Goal: Task Accomplishment & Management: Manage account settings

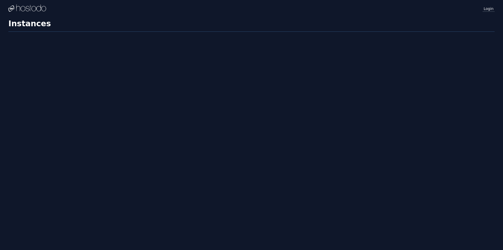
click at [487, 11] on link "Login" at bounding box center [489, 8] width 12 height 7
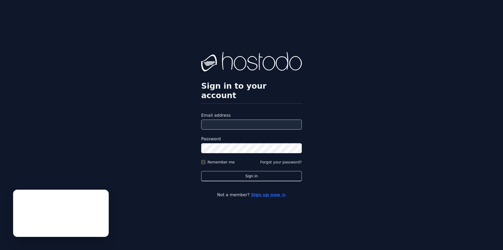
click at [254, 120] on input "Email address" at bounding box center [251, 124] width 101 height 10
click at [387, 151] on div "Sign in to your account Email address Password Remember me Forgot your password…" at bounding box center [251, 125] width 503 height 250
click at [255, 120] on input "Email address" at bounding box center [251, 124] width 101 height 10
type input "**********"
click at [208, 159] on label "Remember me" at bounding box center [220, 161] width 27 height 5
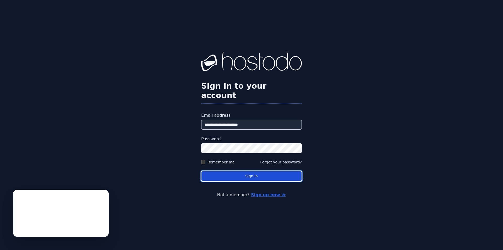
click at [249, 173] on button "Sign in" at bounding box center [251, 176] width 101 height 10
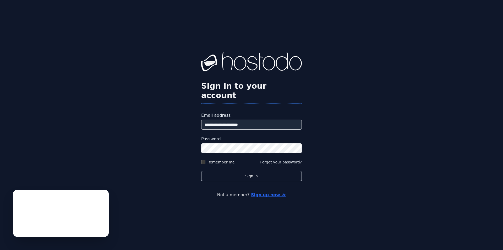
drag, startPoint x: 148, startPoint y: 227, endPoint x: 74, endPoint y: 242, distance: 74.8
click at [148, 227] on div "**********" at bounding box center [251, 125] width 503 height 250
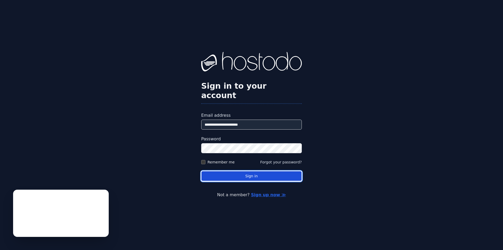
click at [229, 171] on button "Sign in" at bounding box center [251, 176] width 101 height 10
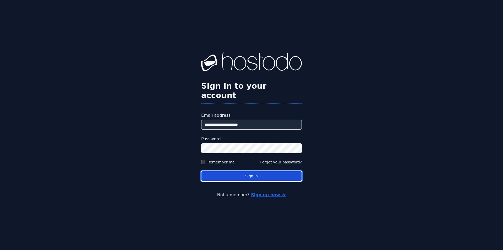
click at [270, 175] on button "Sign in" at bounding box center [251, 176] width 101 height 10
click at [267, 173] on button "Sign in" at bounding box center [251, 176] width 101 height 10
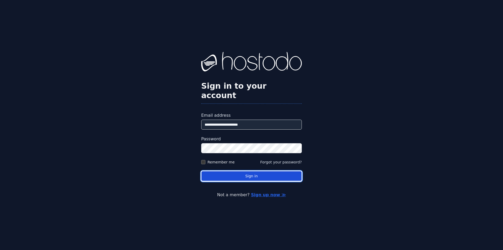
click at [267, 172] on button "Sign in" at bounding box center [251, 176] width 101 height 10
click at [264, 173] on button "Sign in" at bounding box center [251, 176] width 101 height 10
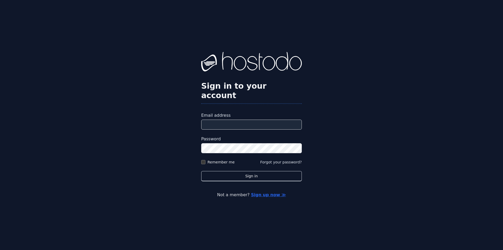
click at [235, 113] on label "Email address" at bounding box center [251, 115] width 101 height 6
click at [235, 119] on input "Email address" at bounding box center [251, 124] width 101 height 10
click at [236, 119] on input "Email address" at bounding box center [251, 124] width 101 height 10
click at [215, 159] on label "Remember me" at bounding box center [220, 161] width 27 height 5
click at [249, 114] on div "Email address" at bounding box center [251, 120] width 101 height 17
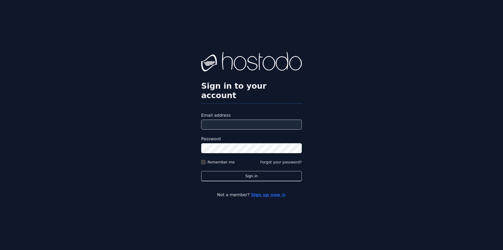
click at [252, 123] on input "Email address" at bounding box center [251, 124] width 101 height 10
type input "**********"
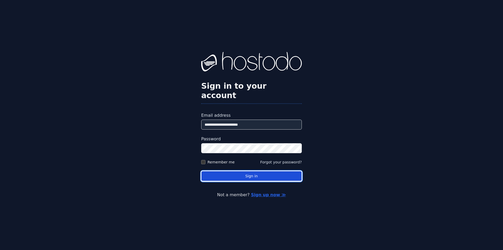
click at [251, 171] on button "Sign in" at bounding box center [251, 176] width 101 height 10
click at [232, 171] on button "Sign in" at bounding box center [251, 176] width 101 height 10
click at [235, 171] on button "Sign in" at bounding box center [251, 176] width 101 height 10
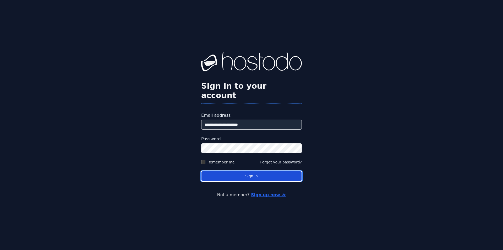
click at [235, 171] on button "Sign in" at bounding box center [251, 176] width 101 height 10
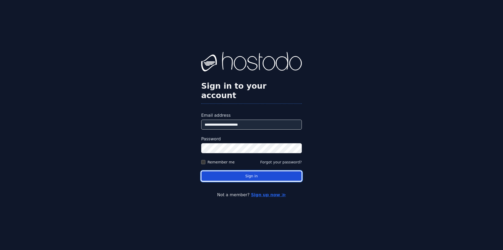
click at [235, 171] on button "Sign in" at bounding box center [251, 176] width 101 height 10
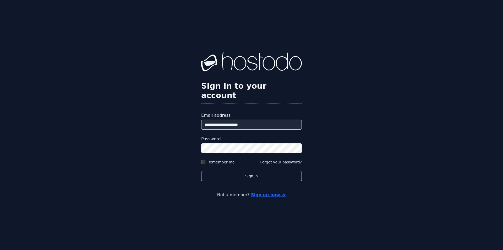
click at [240, 54] on div "**********" at bounding box center [251, 125] width 503 height 250
click at [323, 70] on div "**********" at bounding box center [251, 125] width 503 height 250
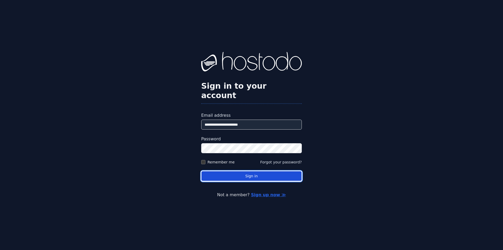
click at [276, 171] on button "Sign in" at bounding box center [251, 176] width 101 height 10
